Goal: Information Seeking & Learning: Learn about a topic

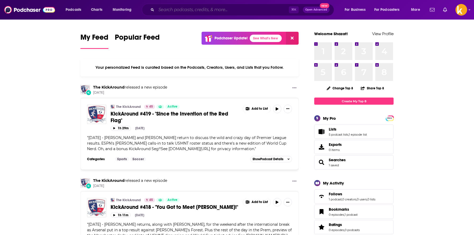
click at [214, 12] on input "Search podcasts, credits, & more..." at bounding box center [222, 10] width 133 height 8
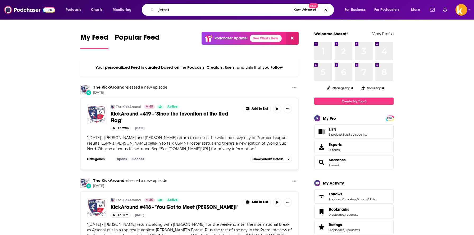
type input "jetset"
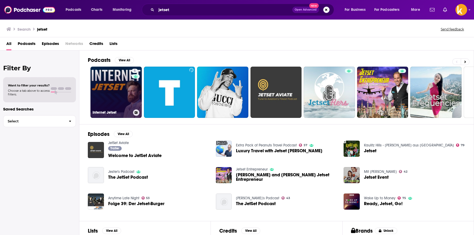
click at [137, 95] on div "5" at bounding box center [136, 89] width 8 height 41
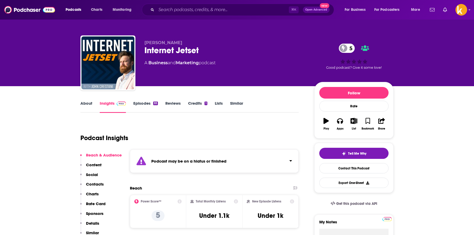
scroll to position [107, 0]
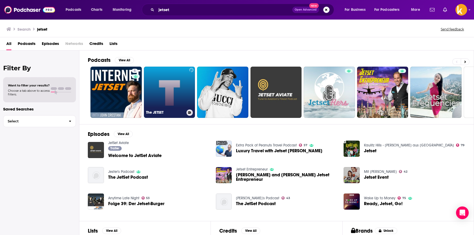
click at [182, 103] on link "The JETSET" at bounding box center [169, 92] width 51 height 51
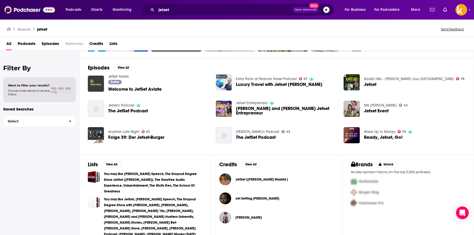
scroll to position [77, 0]
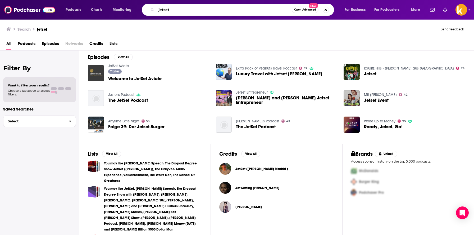
click at [186, 10] on input "jetset" at bounding box center [224, 10] width 136 height 8
type input "The Jet Set"
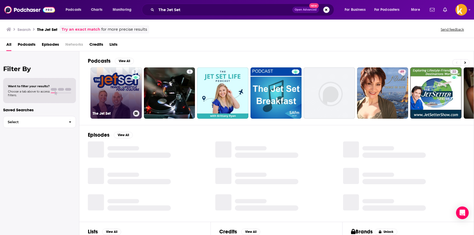
click at [121, 96] on link "2 The Jet Set" at bounding box center [116, 93] width 51 height 51
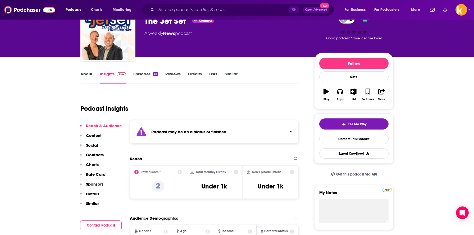
scroll to position [30, 0]
